Goal: Find specific page/section: Find specific page/section

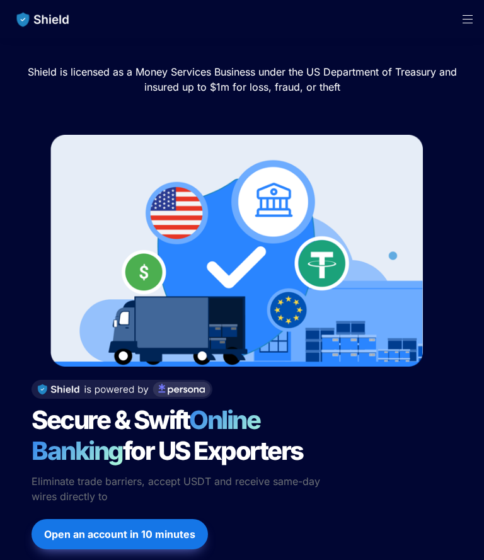
click at [472, 26] on span "Open menu" at bounding box center [467, 19] width 33 height 38
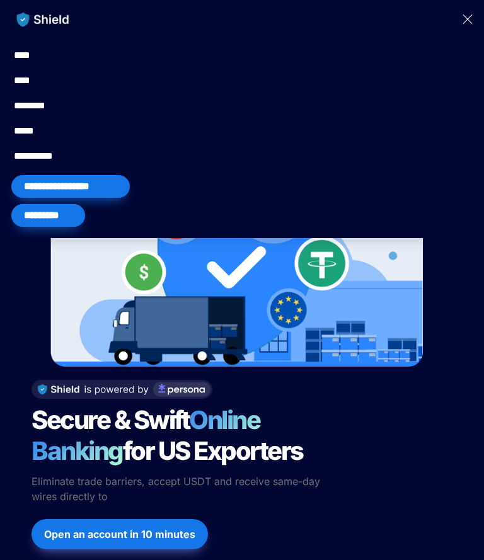
click at [34, 214] on div "*********" at bounding box center [48, 215] width 74 height 23
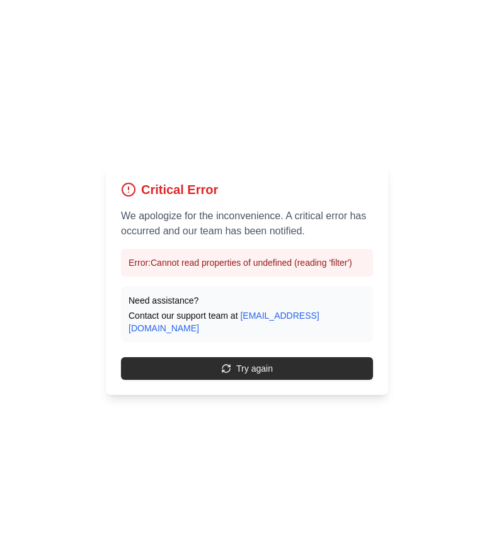
click at [185, 360] on button "Try again" at bounding box center [247, 368] width 252 height 23
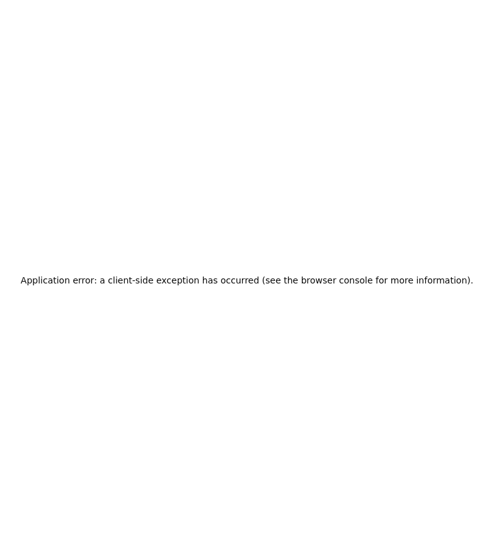
click at [183, 152] on div "Application error: a client-side exception has occurred (see the browser consol…" at bounding box center [247, 280] width 494 height 560
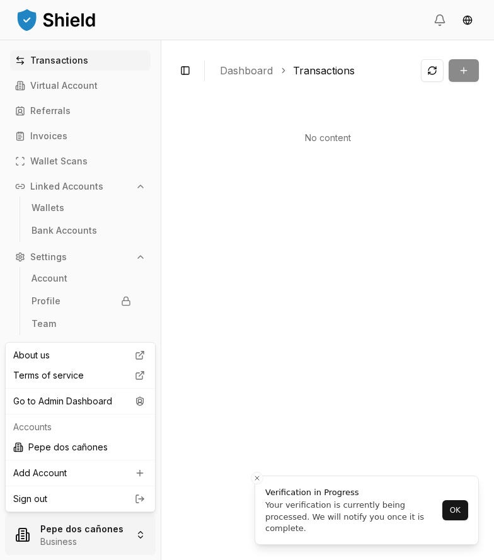
click at [87, 520] on html "Transactions Virtual Account Referrals Invoices Wallet Scans Linked Accounts Wa…" at bounding box center [247, 280] width 494 height 560
click at [123, 406] on div "Go to Admin Dashboard" at bounding box center [80, 401] width 144 height 20
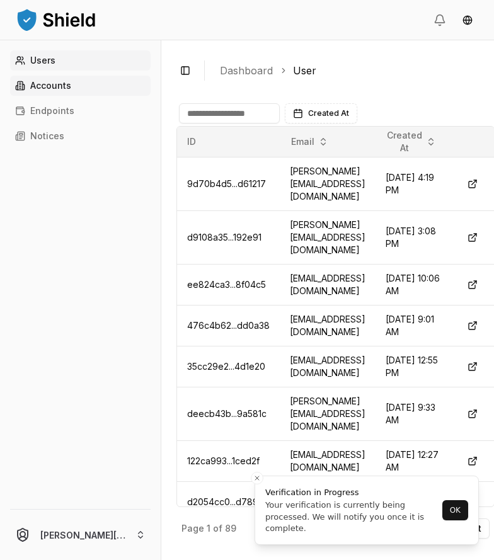
click at [105, 87] on link "Accounts" at bounding box center [80, 86] width 141 height 20
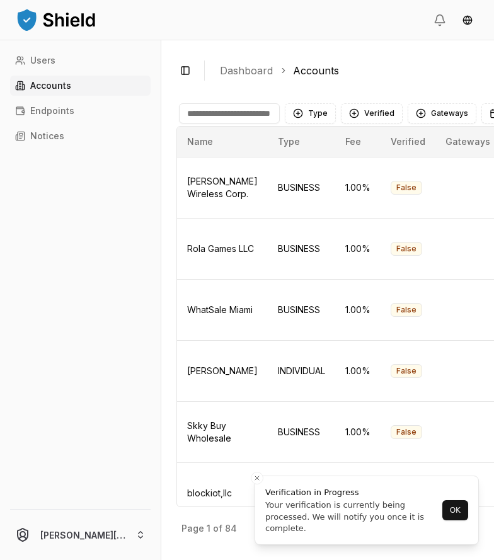
drag, startPoint x: 313, startPoint y: 163, endPoint x: 303, endPoint y: 146, distance: 19.8
click at [311, 157] on td "BUSINESS" at bounding box center [301, 187] width 67 height 61
click at [196, 179] on span "Reagan Wireless Corp." at bounding box center [222, 187] width 71 height 23
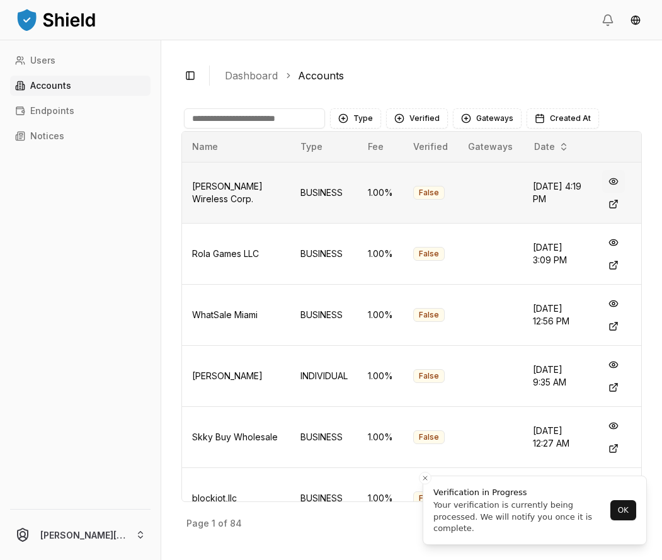
click at [493, 181] on button at bounding box center [613, 181] width 23 height 23
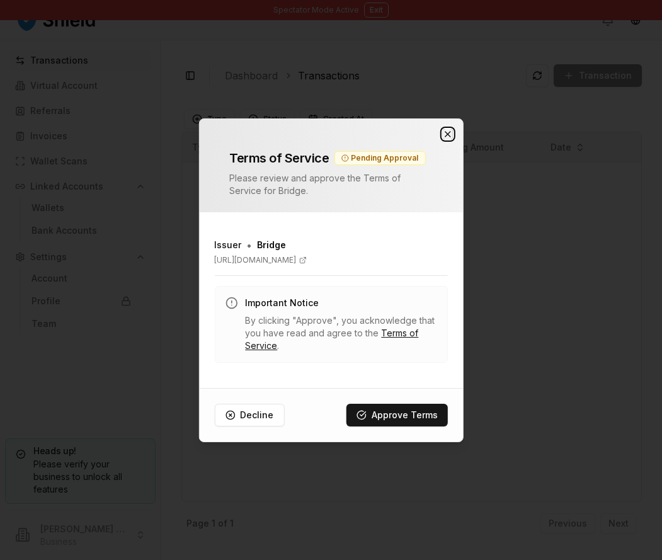
click at [449, 130] on icon "button" at bounding box center [448, 134] width 10 height 10
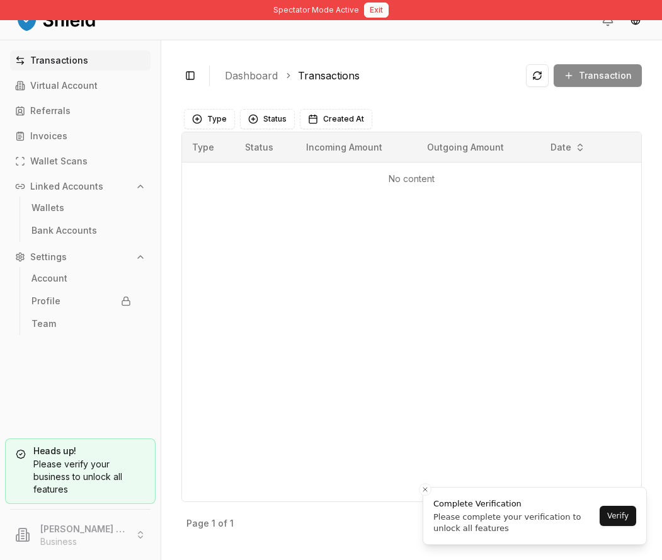
click at [374, 8] on button "Exit" at bounding box center [376, 10] width 25 height 15
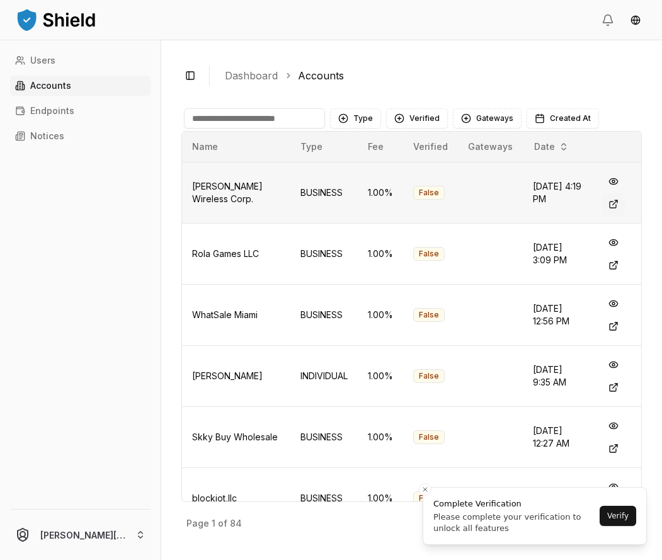
click at [493, 208] on button at bounding box center [613, 204] width 23 height 23
click at [493, 267] on button at bounding box center [613, 265] width 23 height 23
click at [493, 327] on button at bounding box center [613, 326] width 23 height 23
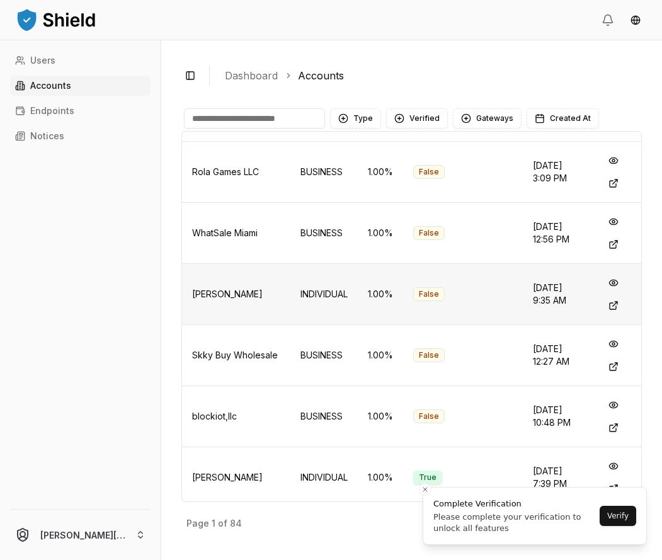
scroll to position [149, 0]
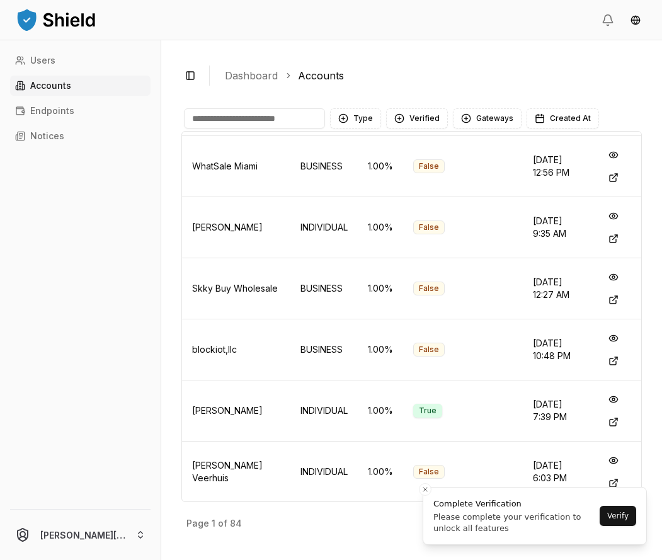
click at [285, 127] on input at bounding box center [254, 118] width 141 height 20
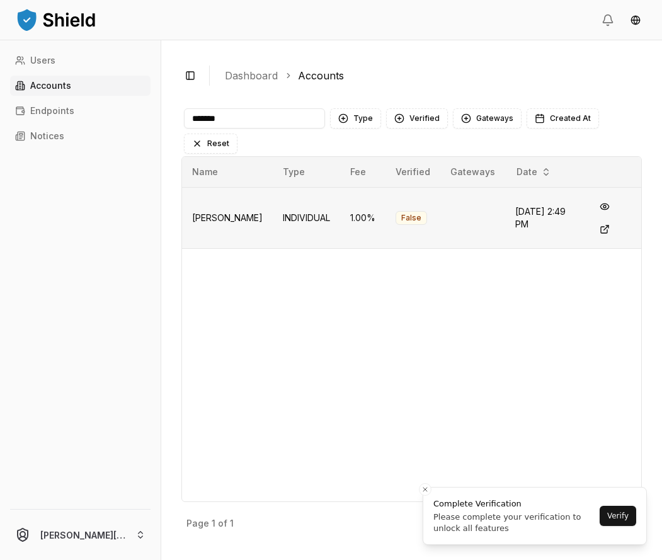
type input "*******"
click at [267, 215] on td "Alejandro Lazcano Casimiro" at bounding box center [227, 217] width 91 height 61
click at [209, 212] on span "Alejandro Lazcano Casimiro" at bounding box center [227, 217] width 71 height 11
click at [493, 225] on button at bounding box center [605, 229] width 23 height 23
click at [289, 119] on input "*******" at bounding box center [254, 118] width 141 height 20
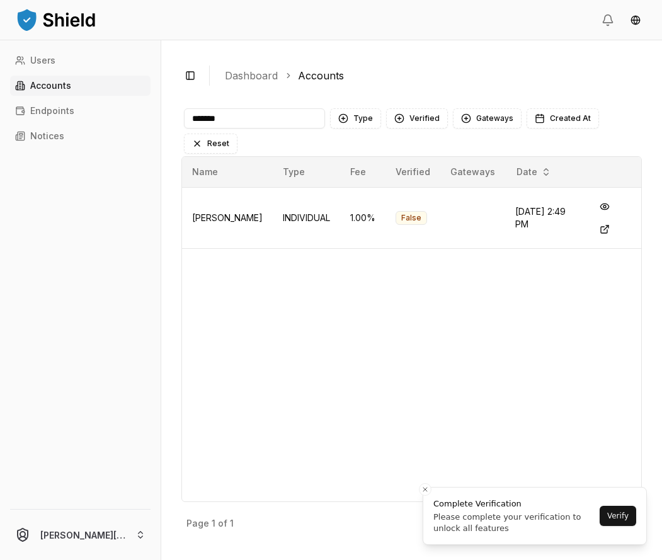
click at [289, 119] on input "*******" at bounding box center [254, 118] width 141 height 20
click at [79, 103] on link "Endpoints" at bounding box center [80, 111] width 141 height 20
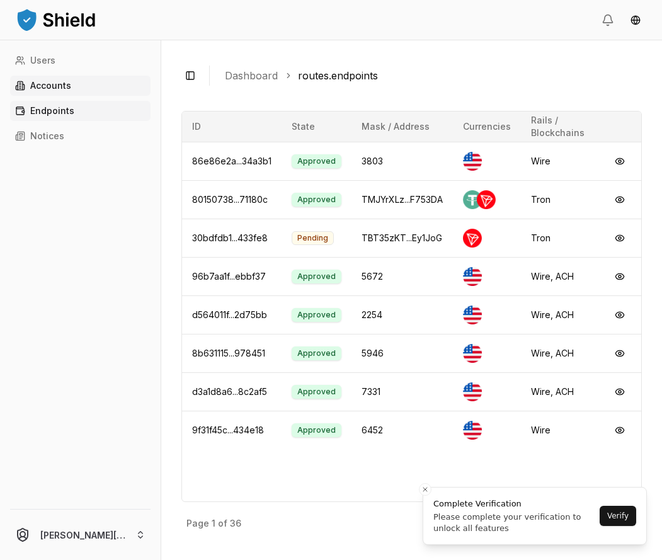
click at [79, 81] on link "Accounts" at bounding box center [80, 86] width 141 height 20
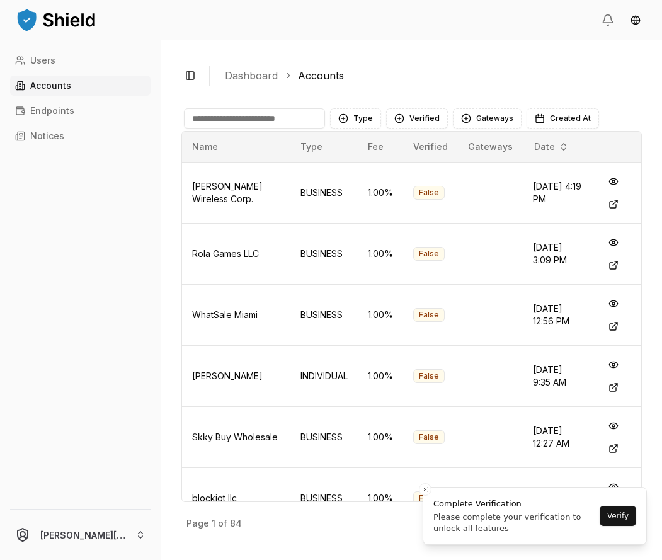
click at [74, 44] on div "Users Accounts Endpoints Notices jose@getshield.xyz" at bounding box center [80, 300] width 161 height 520
click at [73, 72] on div "Users Accounts Endpoints Notices" at bounding box center [80, 272] width 161 height 444
click at [75, 53] on link "Users" at bounding box center [80, 60] width 141 height 20
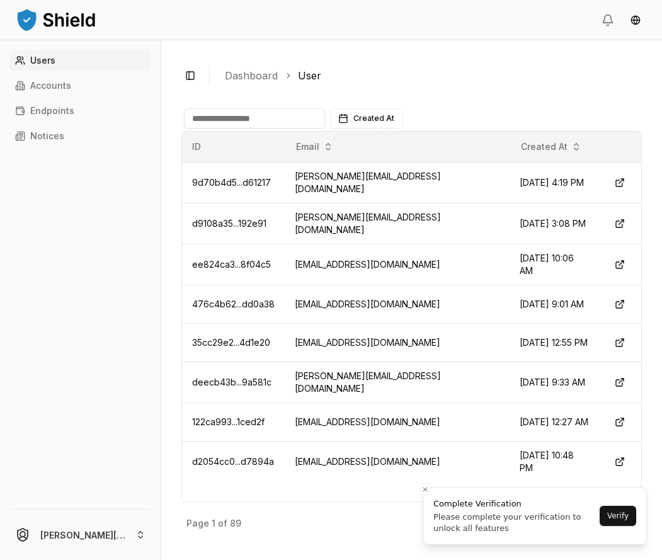
click at [273, 121] on input at bounding box center [254, 118] width 141 height 20
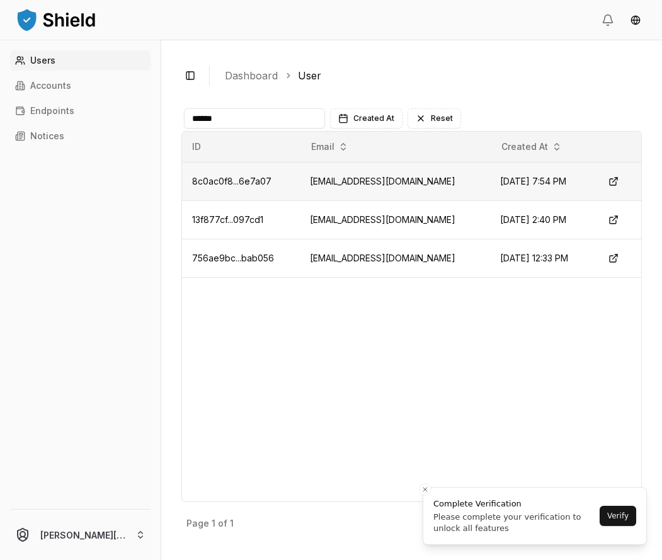
type input "******"
click at [342, 181] on td "alejandrocgno@gmail.com" at bounding box center [395, 181] width 191 height 38
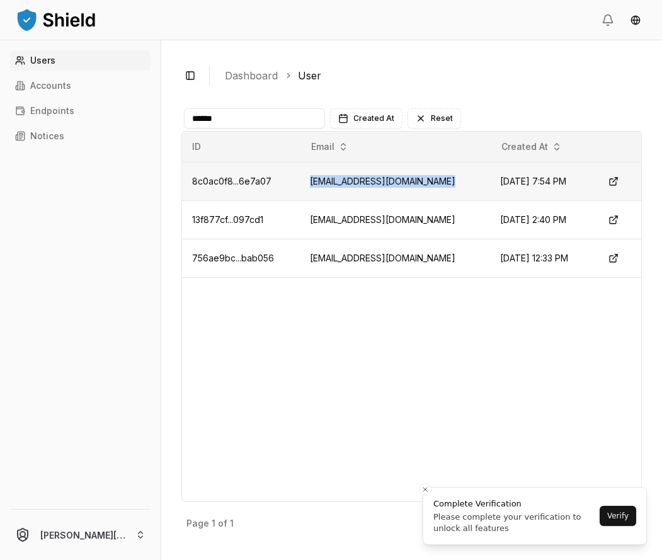
click at [342, 181] on td "alejandrocgno@gmail.com" at bounding box center [395, 181] width 191 height 38
